Goal: Task Accomplishment & Management: Complete application form

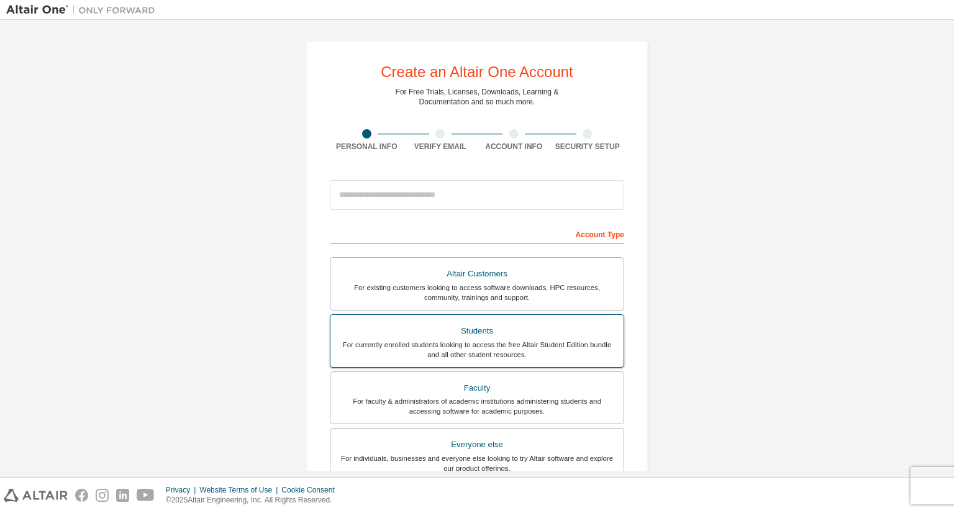
click at [458, 340] on div "For currently enrolled students looking to access the free Altair Student Editi…" at bounding box center [477, 350] width 278 height 20
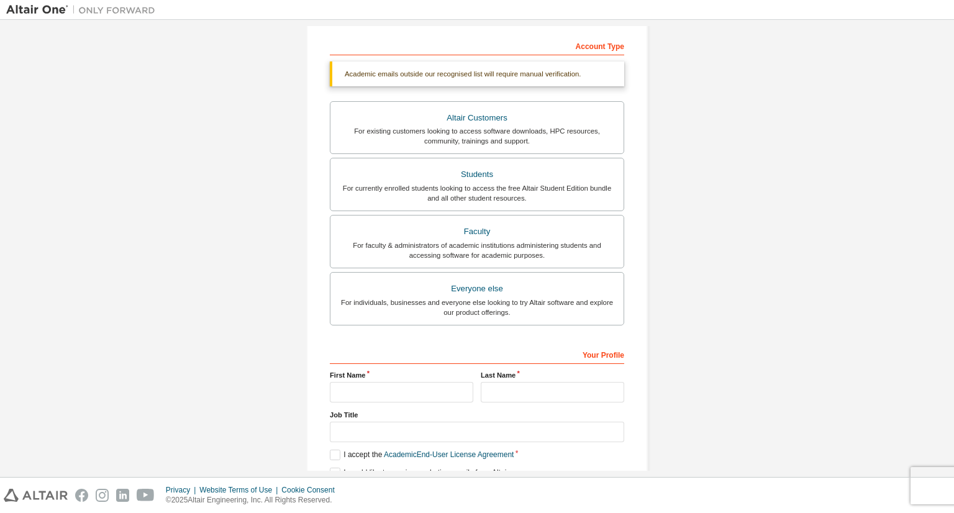
scroll to position [188, 0]
click at [434, 178] on div "Students" at bounding box center [477, 174] width 278 height 17
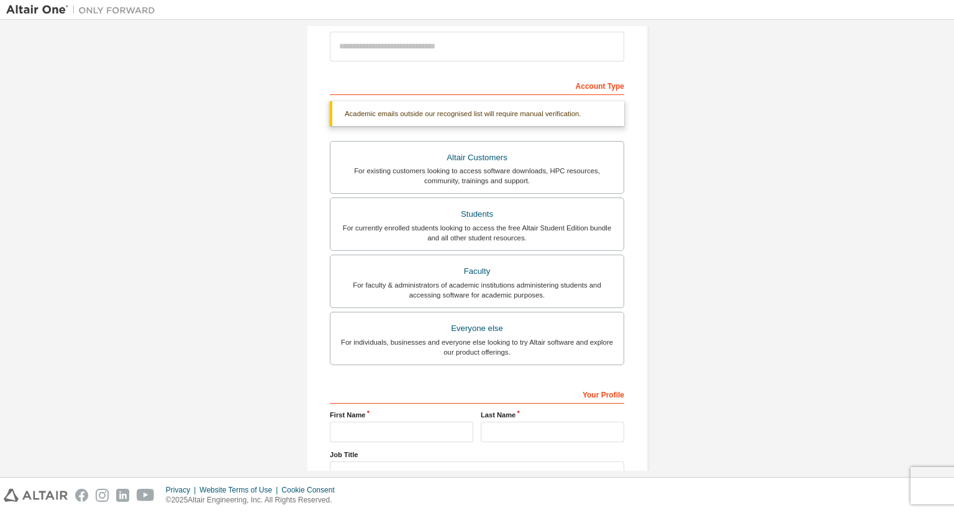
scroll to position [148, 0]
click at [483, 222] on div "Students" at bounding box center [477, 214] width 278 height 17
click at [513, 217] on div "Students" at bounding box center [477, 214] width 278 height 17
click at [549, 209] on div "Students" at bounding box center [477, 214] width 278 height 17
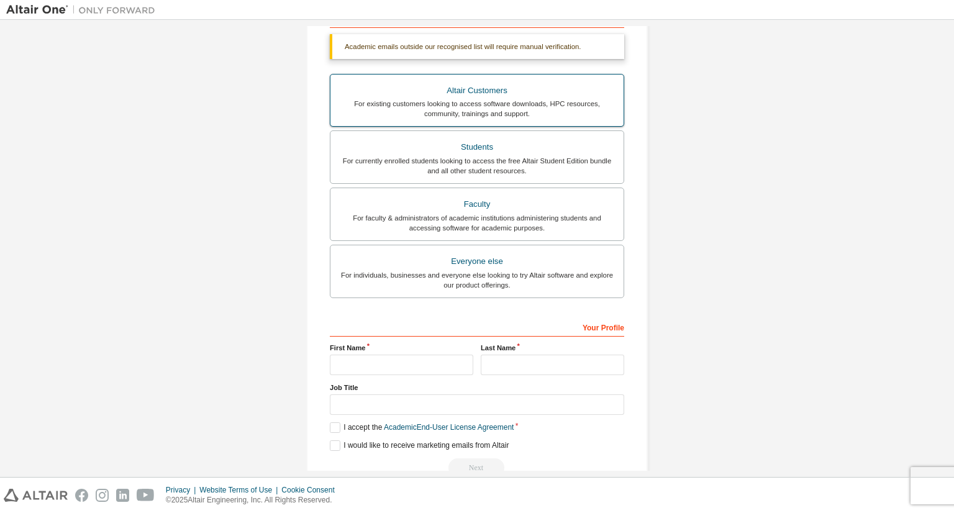
scroll to position [243, 0]
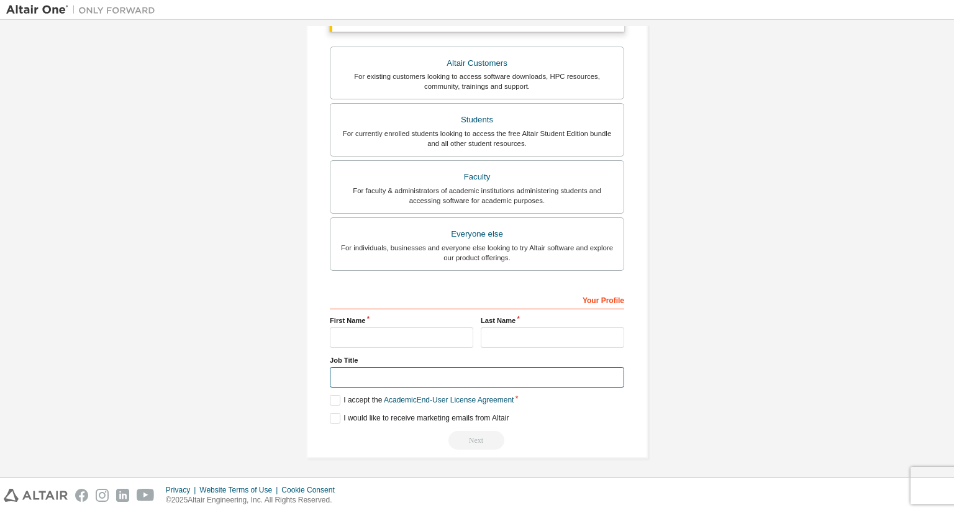
click at [374, 374] on input "text" at bounding box center [477, 377] width 294 height 20
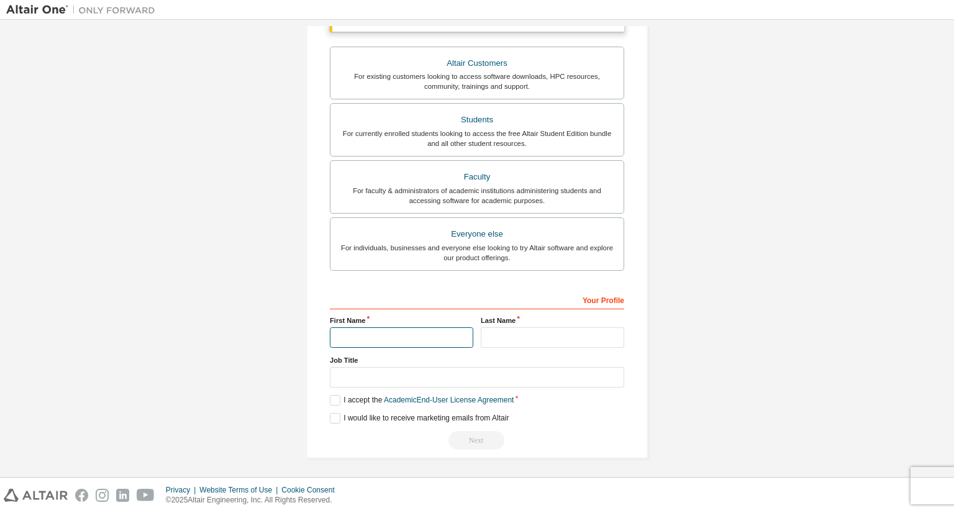
click at [334, 336] on input "text" at bounding box center [401, 337] width 143 height 20
type input "*********"
click at [509, 334] on input "text" at bounding box center [552, 337] width 143 height 20
type input "****"
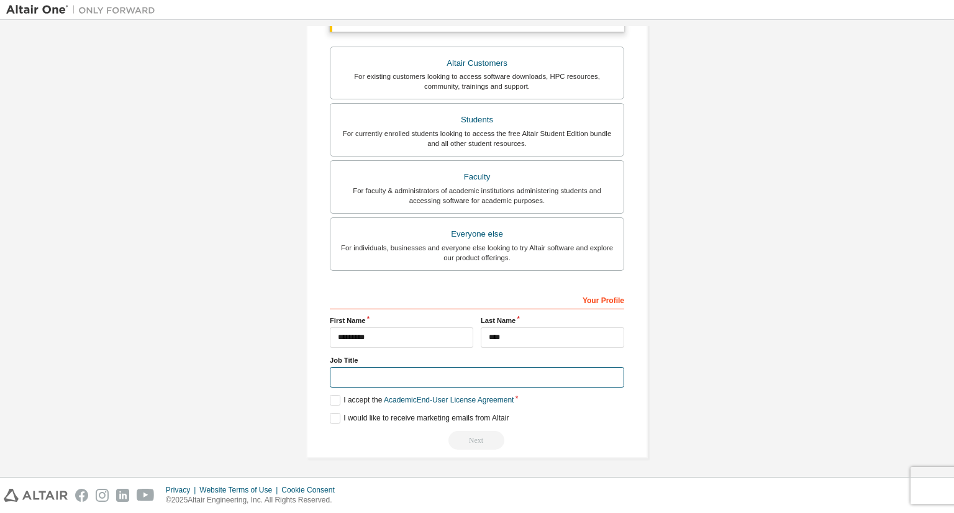
click at [401, 381] on input "text" at bounding box center [477, 377] width 294 height 20
type input "*******"
click at [331, 399] on label "I accept the Academic End-User License Agreement" at bounding box center [422, 400] width 184 height 11
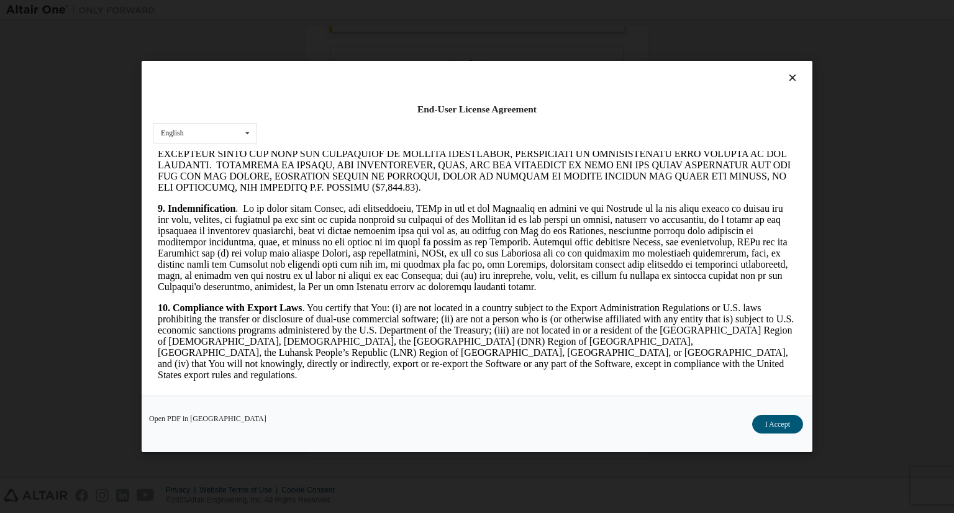
scroll to position [1522, 0]
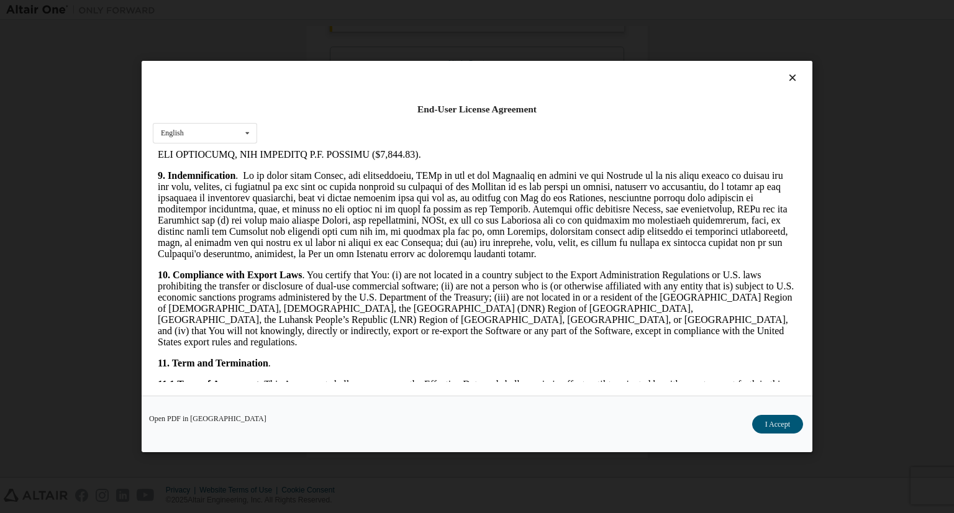
click at [791, 81] on icon at bounding box center [792, 77] width 13 height 11
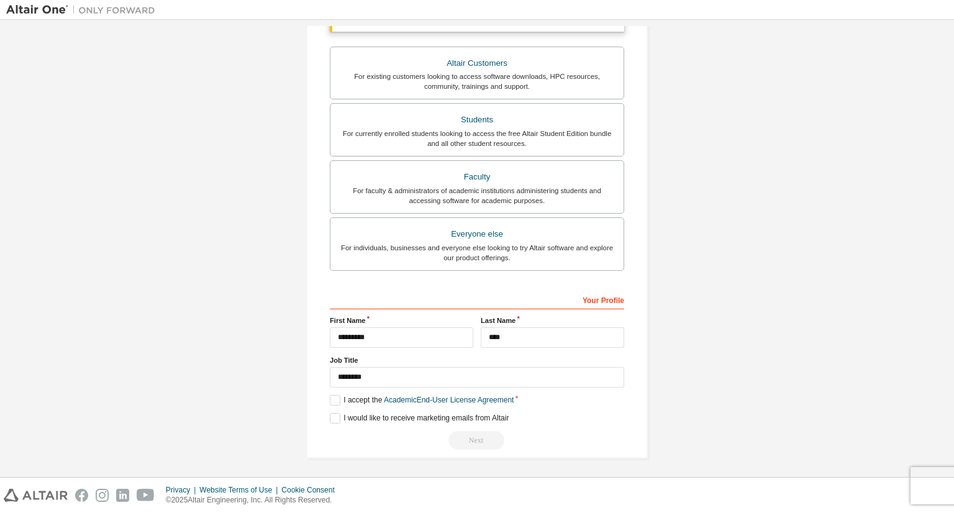
scroll to position [0, 0]
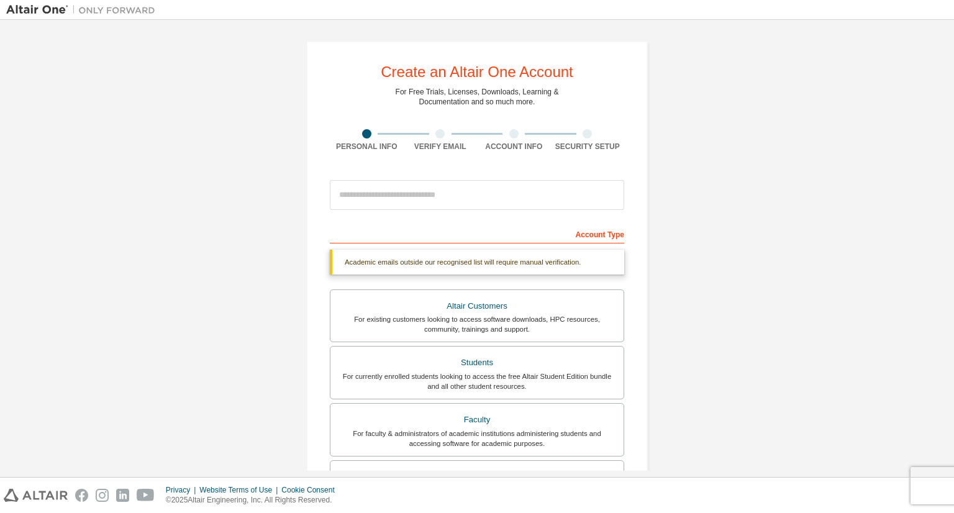
click at [597, 237] on div "Account Type" at bounding box center [477, 234] width 294 height 20
drag, startPoint x: 597, startPoint y: 232, endPoint x: 604, endPoint y: 232, distance: 6.8
click at [604, 232] on div "Account Type" at bounding box center [477, 234] width 294 height 20
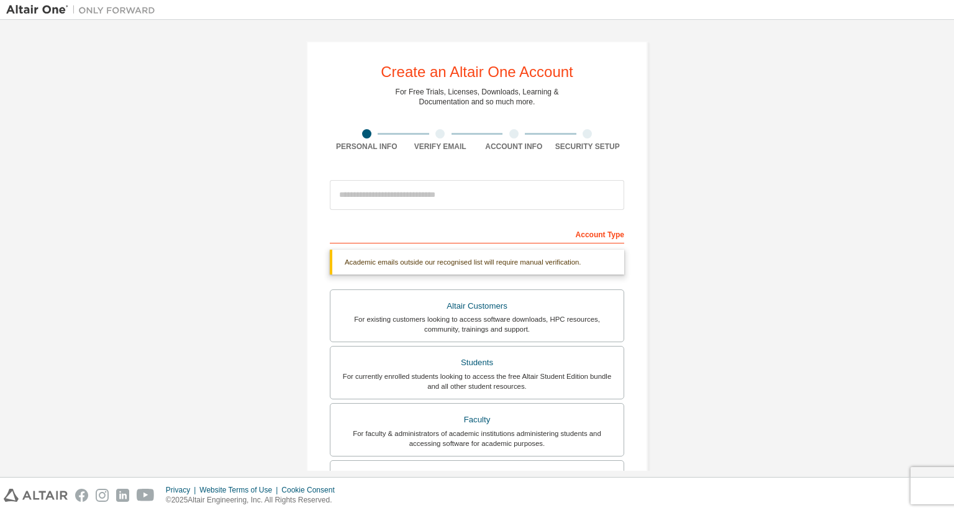
drag, startPoint x: 604, startPoint y: 232, endPoint x: 576, endPoint y: 242, distance: 29.7
click at [576, 242] on div "Account Type" at bounding box center [477, 234] width 294 height 20
click at [561, 258] on div "Academic emails outside our recognised list will require manual verification." at bounding box center [477, 262] width 294 height 25
drag, startPoint x: 561, startPoint y: 258, endPoint x: 556, endPoint y: 299, distance: 40.7
drag, startPoint x: 556, startPoint y: 299, endPoint x: 530, endPoint y: 268, distance: 40.6
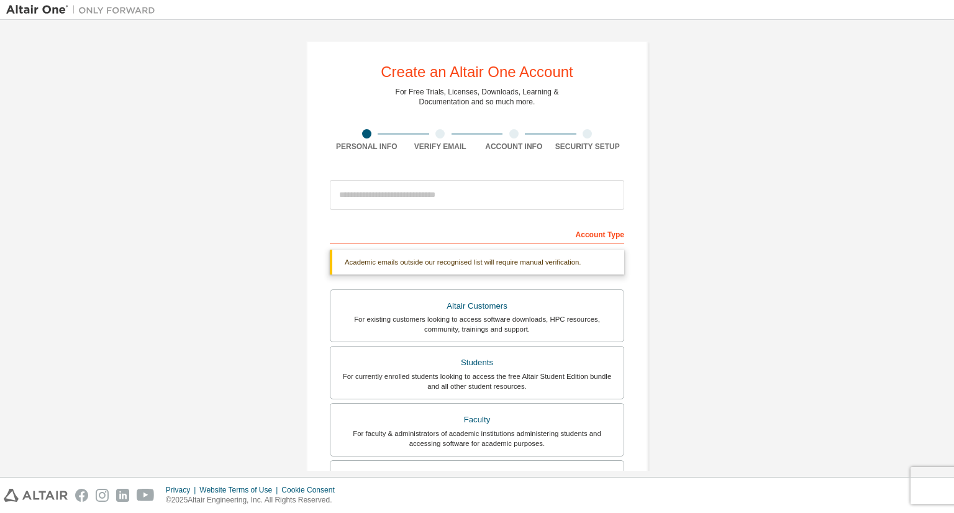
click at [530, 268] on div "Academic emails outside our recognised list will require manual verification." at bounding box center [477, 262] width 294 height 25
drag, startPoint x: 530, startPoint y: 268, endPoint x: 507, endPoint y: 254, distance: 26.7
click at [507, 254] on div "Academic emails outside our recognised list will require manual verification." at bounding box center [477, 262] width 294 height 25
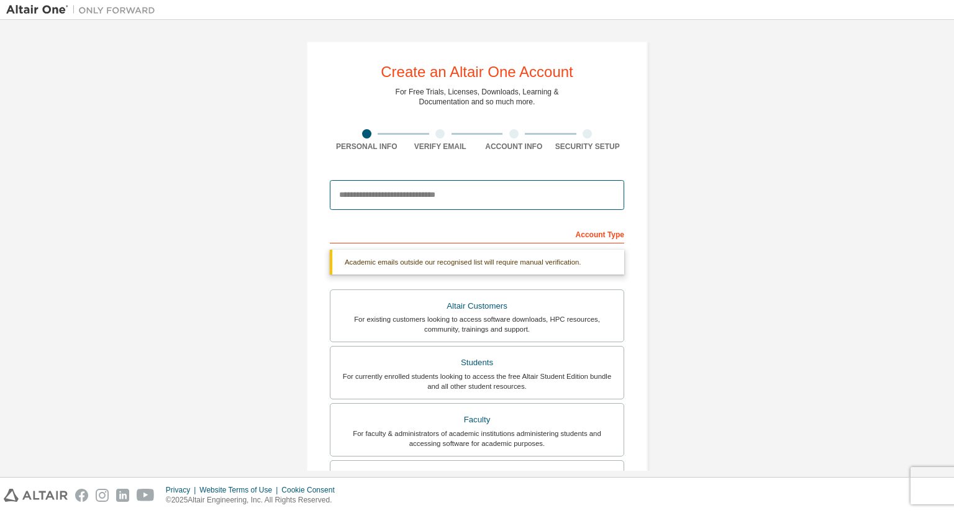
click at [469, 188] on input "email" at bounding box center [477, 195] width 294 height 30
